Goal: Task Accomplishment & Management: Manage account settings

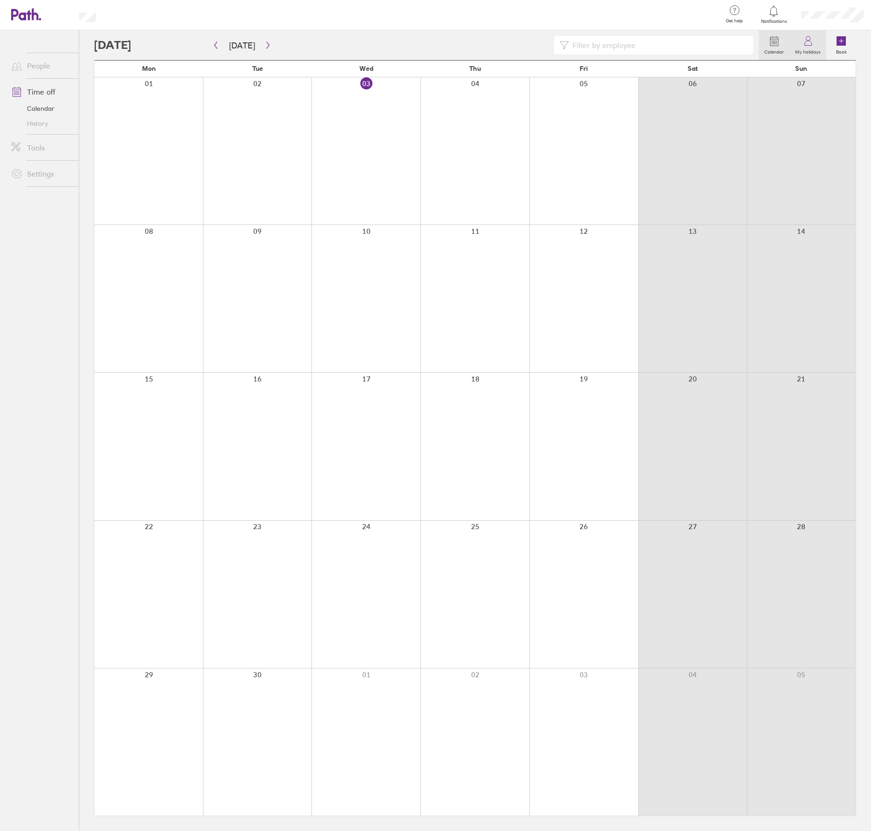
click at [807, 51] on label "My holidays" at bounding box center [808, 51] width 37 height 8
